Goal: Information Seeking & Learning: Learn about a topic

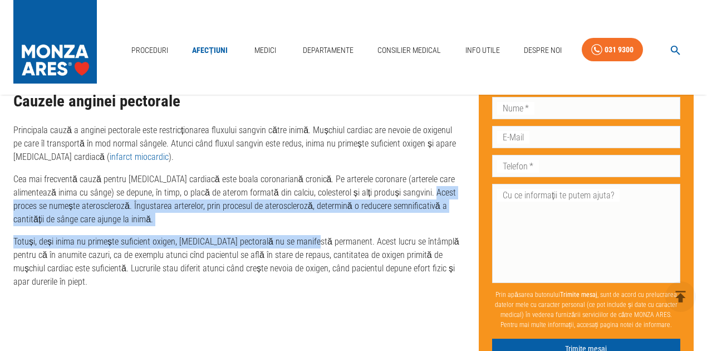
drag, startPoint x: 16, startPoint y: 191, endPoint x: 311, endPoint y: 217, distance: 296.1
click at [315, 207] on p "Cea mai frecventă cauză pentru [MEDICAL_DATA] cardiacă este boala coronariană c…" at bounding box center [236, 199] width 447 height 53
click at [137, 193] on p "Cea mai frecventă cauză pentru [MEDICAL_DATA] cardiacă este boala coronariană c…" at bounding box center [236, 199] width 447 height 53
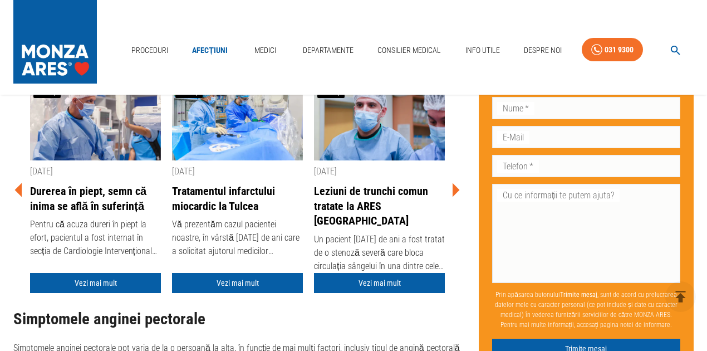
scroll to position [2263, 0]
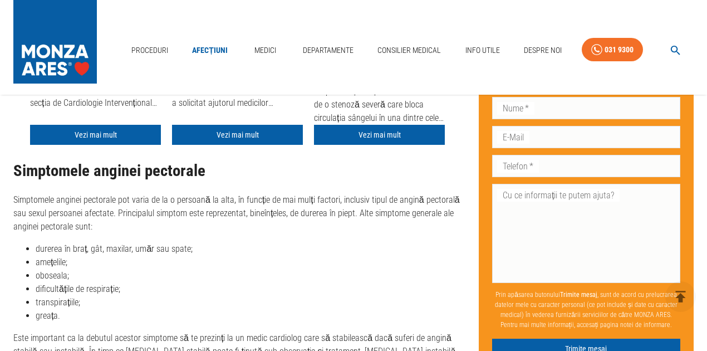
click at [43, 255] on li "amețelile;" at bounding box center [248, 261] width 425 height 13
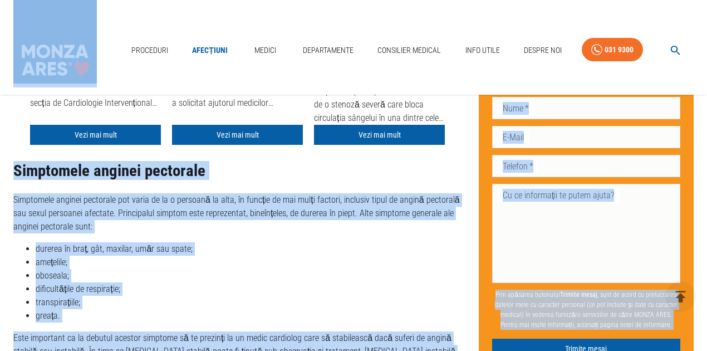
click at [43, 255] on li "amețelile;" at bounding box center [248, 261] width 425 height 13
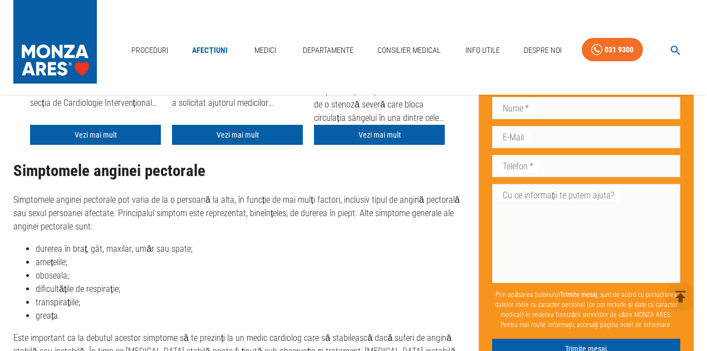
drag, startPoint x: 26, startPoint y: 222, endPoint x: 107, endPoint y: 282, distance: 100.6
click at [107, 282] on ul "durerea în braț, gât, maxilar, umăr sau spate; amețelile; oboseala; dificultăți…" at bounding box center [236, 282] width 447 height 80
click at [85, 255] on li "amețelile;" at bounding box center [248, 261] width 425 height 13
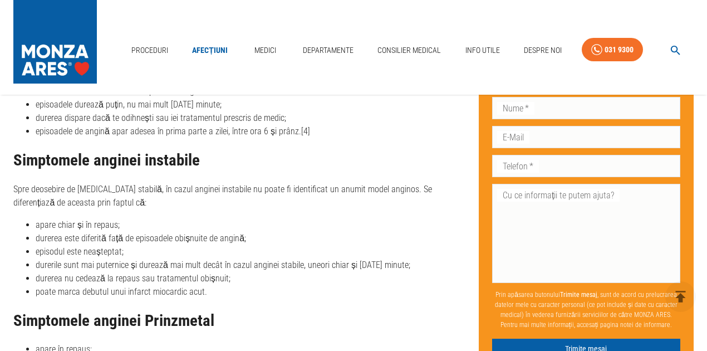
scroll to position [2671, 0]
